Goal: Task Accomplishment & Management: Use online tool/utility

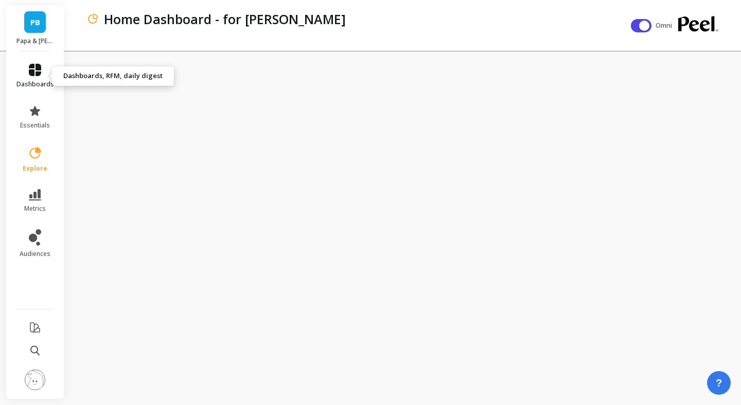
click at [37, 71] on icon at bounding box center [35, 70] width 12 height 12
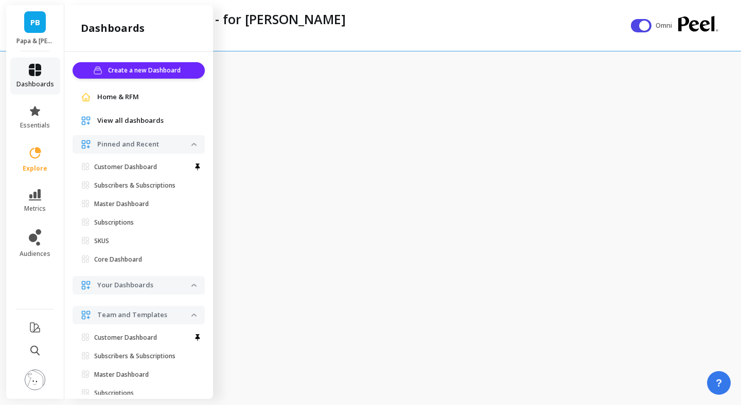
scroll to position [18, 0]
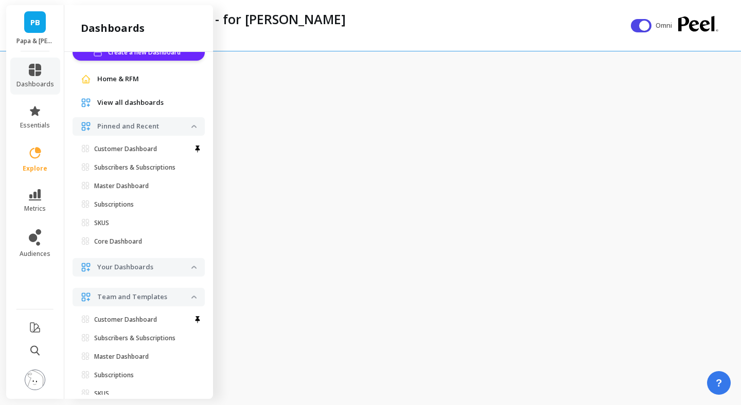
click at [110, 80] on span "Home & RFM" at bounding box center [118, 79] width 42 height 10
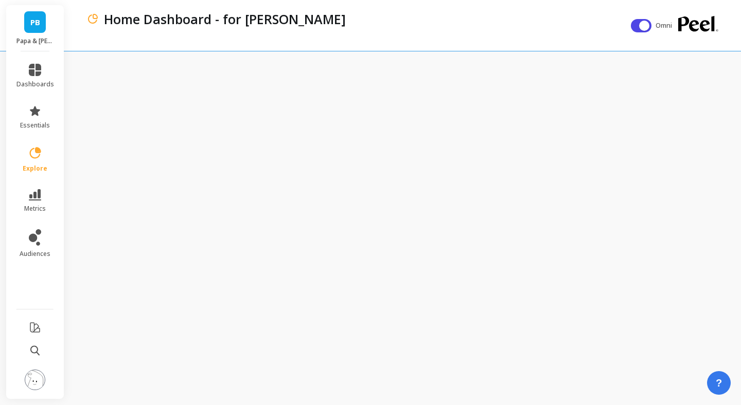
scroll to position [0, 0]
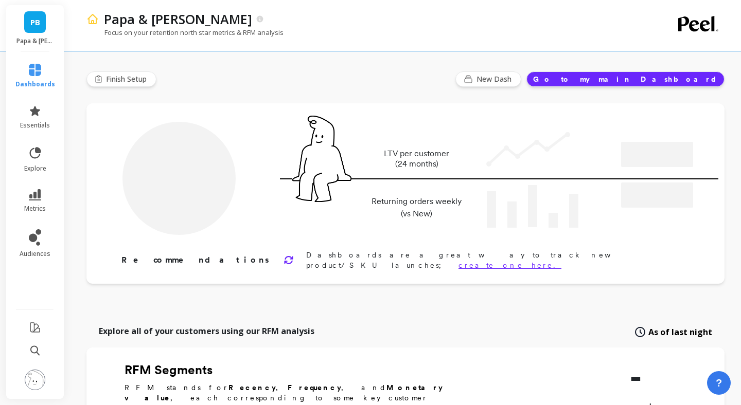
type input "Champions"
type input "5563"
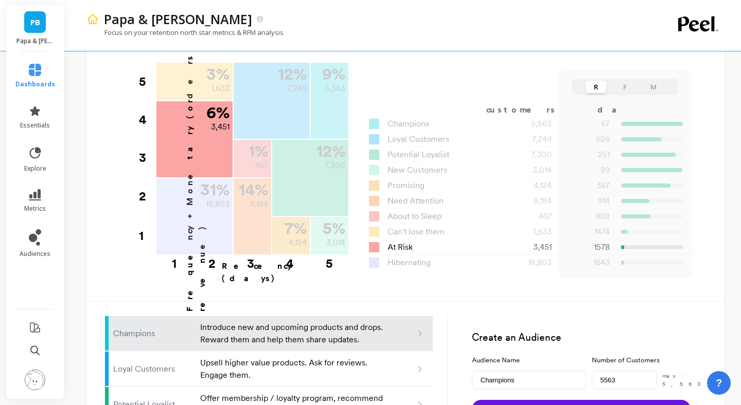
scroll to position [418, 0]
